Goal: Transaction & Acquisition: Subscribe to service/newsletter

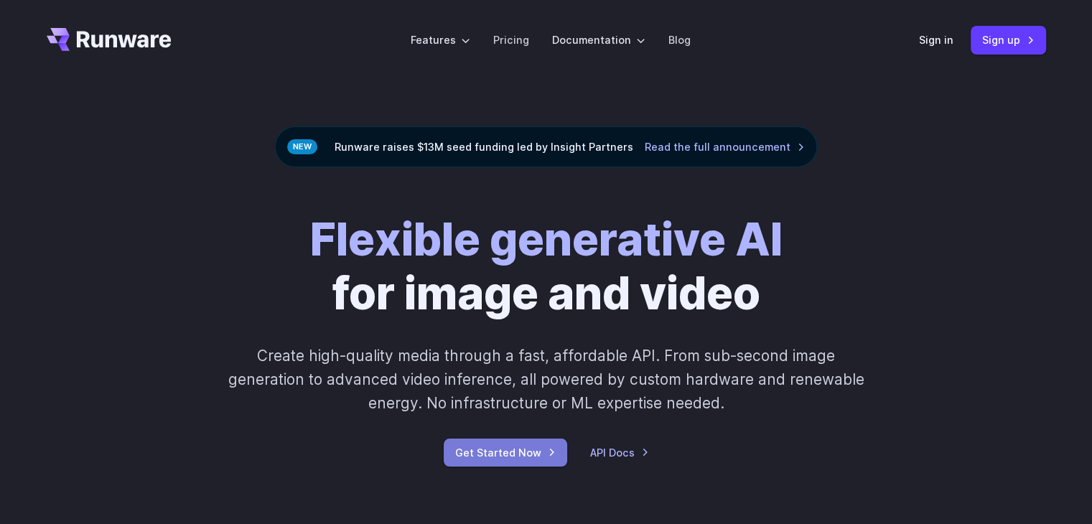
click at [485, 447] on link "Get Started Now" at bounding box center [505, 452] width 123 height 28
